Goal: Information Seeking & Learning: Find specific page/section

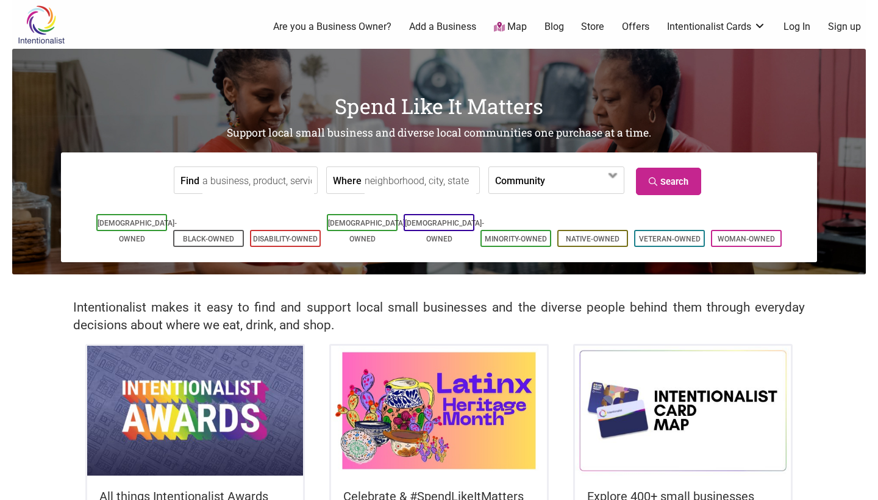
scroll to position [5, 0]
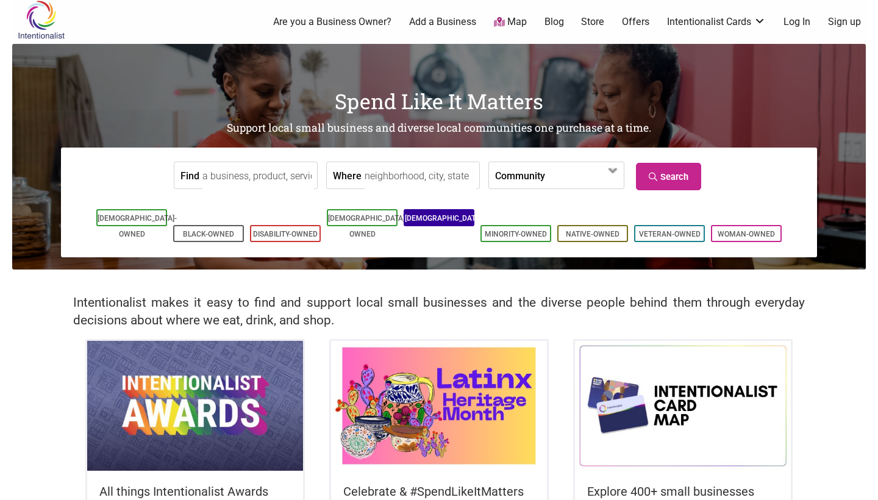
click at [442, 215] on link "[DEMOGRAPHIC_DATA]-Owned" at bounding box center [444, 226] width 79 height 24
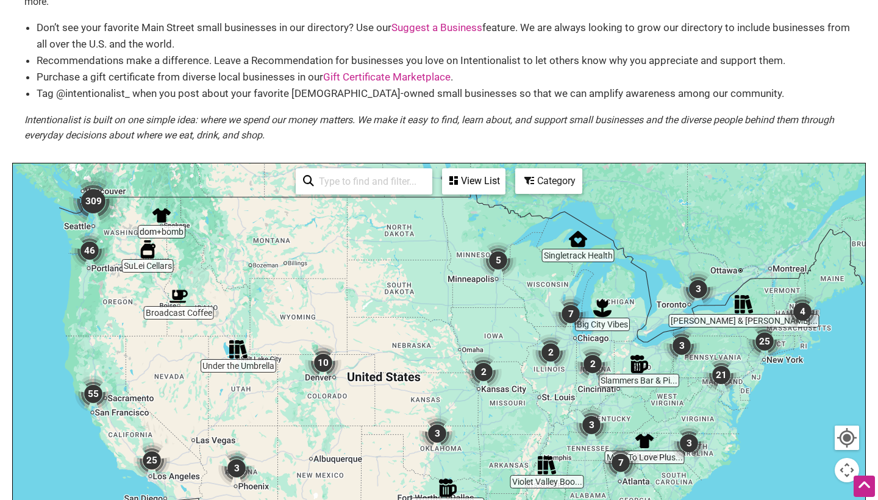
scroll to position [103, 0]
click at [342, 169] on input "search" at bounding box center [369, 181] width 111 height 24
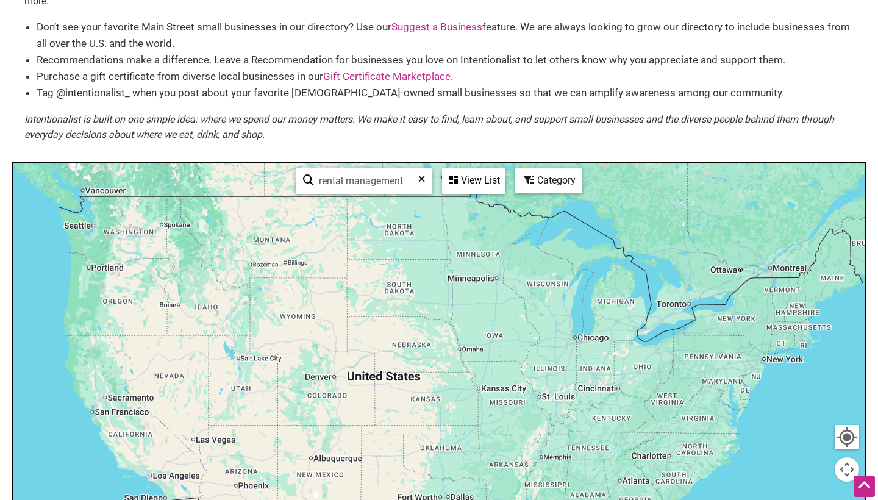
type input "rental management"
click at [543, 169] on div "Category" at bounding box center [549, 180] width 65 height 23
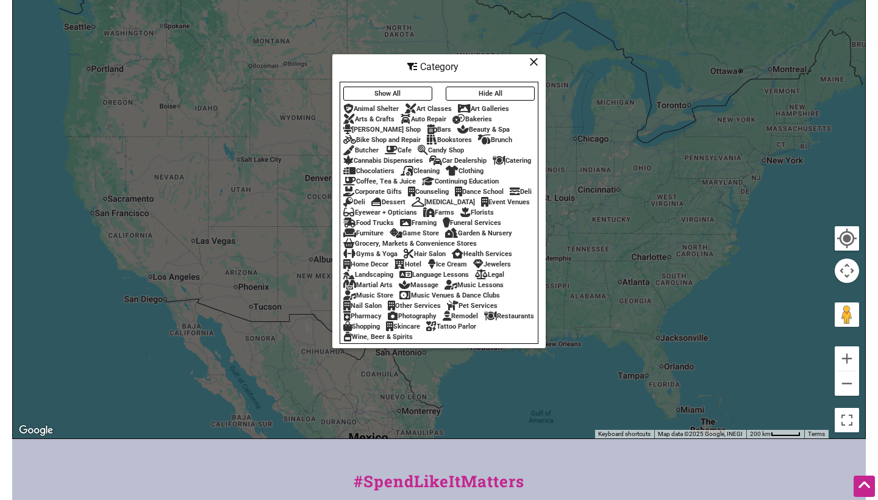
scroll to position [303, 0]
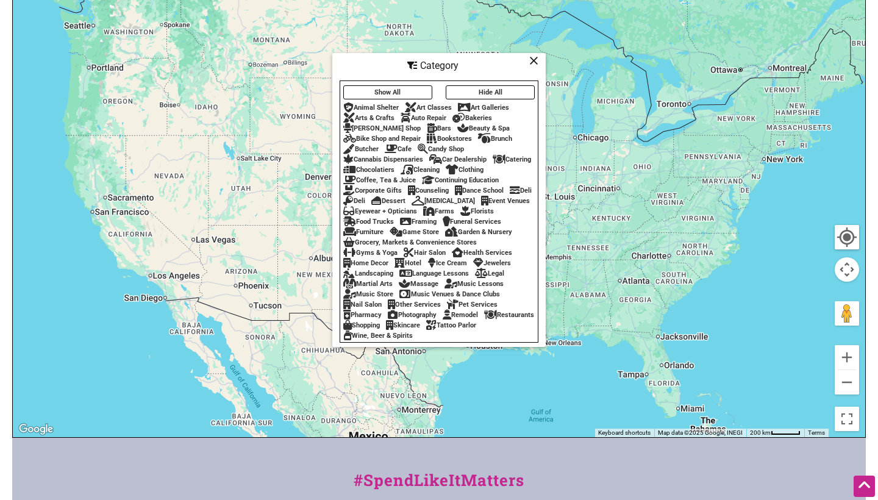
click at [534, 60] on icon at bounding box center [533, 60] width 9 height 1
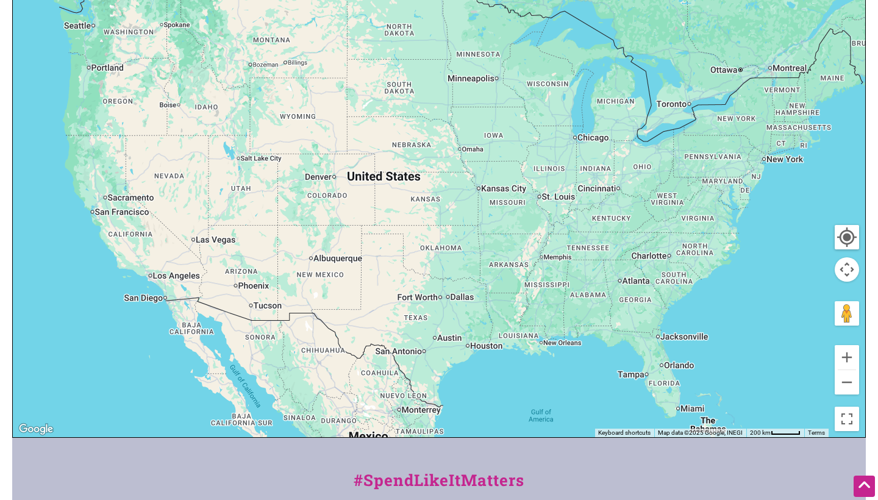
click at [662, 361] on div at bounding box center [439, 200] width 853 height 474
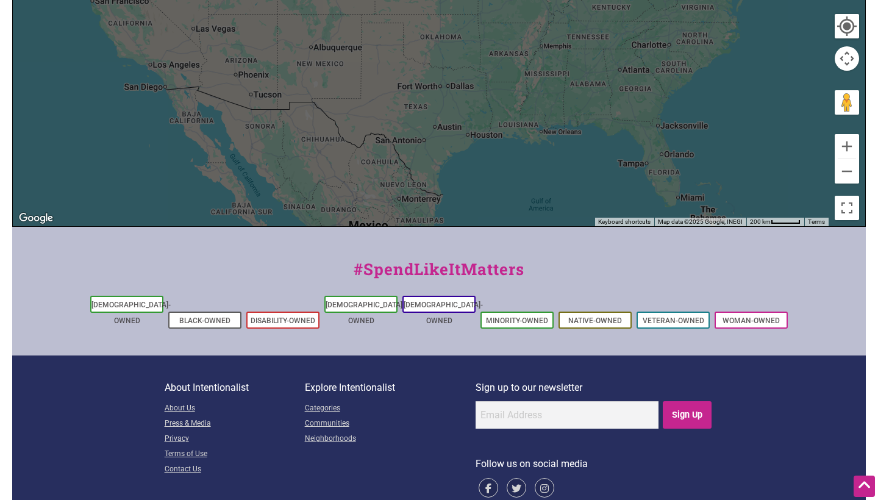
scroll to position [514, 0]
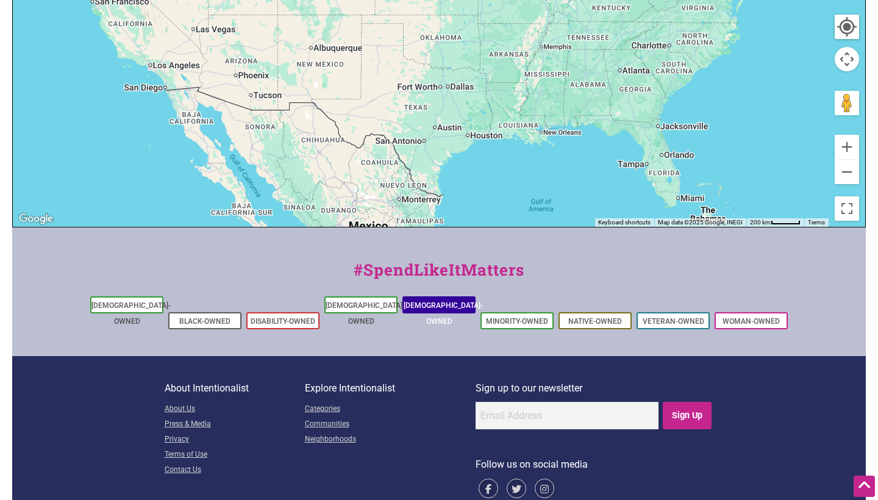
click at [434, 301] on link "[DEMOGRAPHIC_DATA]-Owned" at bounding box center [443, 313] width 79 height 24
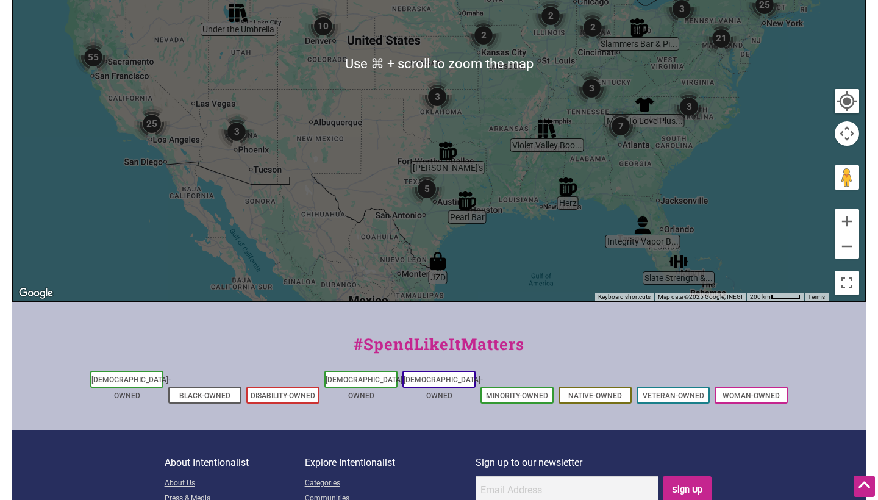
scroll to position [444, 0]
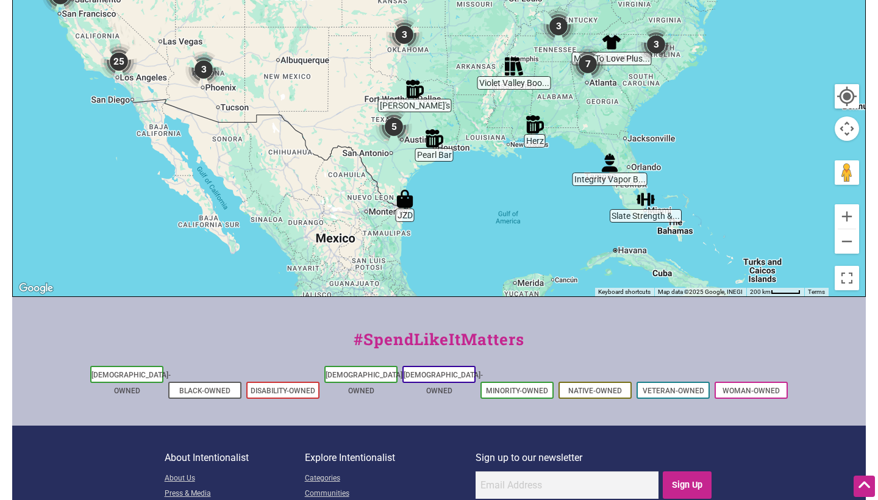
drag, startPoint x: 673, startPoint y: 231, endPoint x: 635, endPoint y: 168, distance: 73.5
click at [635, 168] on div "To navigate, press the arrow keys." at bounding box center [439, 59] width 853 height 474
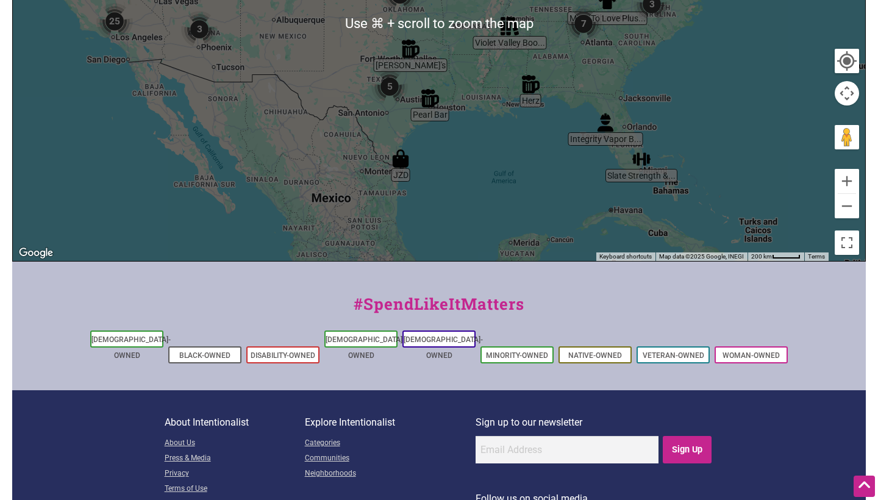
scroll to position [483, 0]
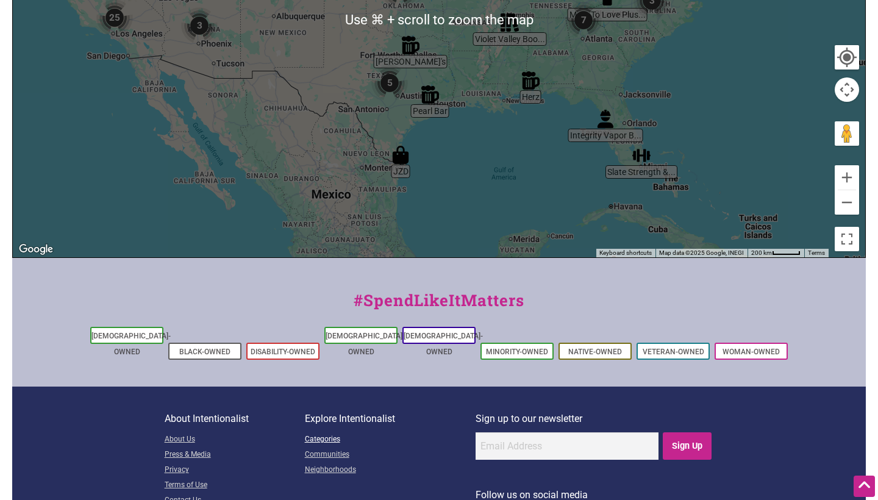
click at [324, 432] on link "Categories" at bounding box center [390, 439] width 171 height 15
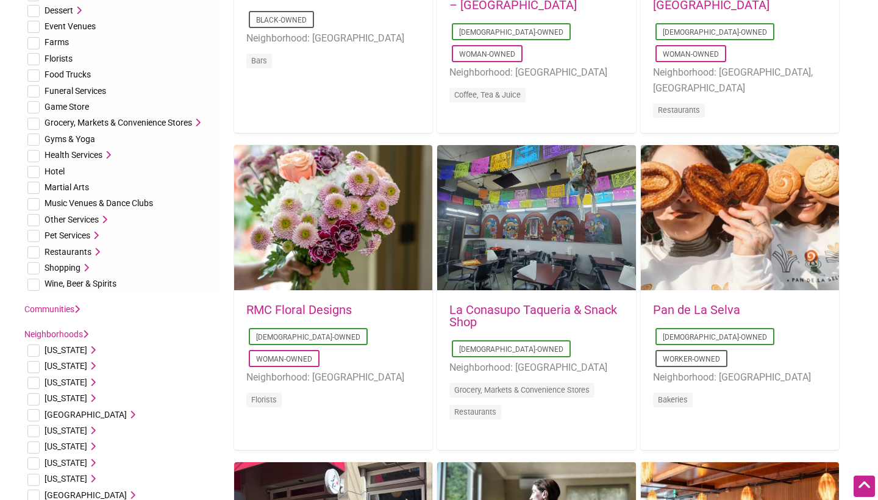
scroll to position [293, 0]
